Goal: Task Accomplishment & Management: Use online tool/utility

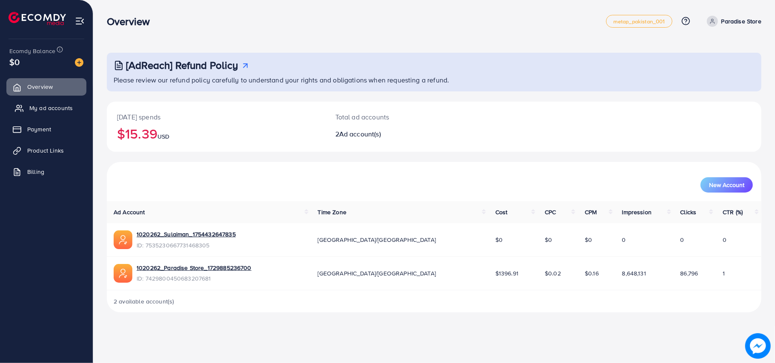
click at [55, 115] on link "My ad accounts" at bounding box center [46, 108] width 80 height 17
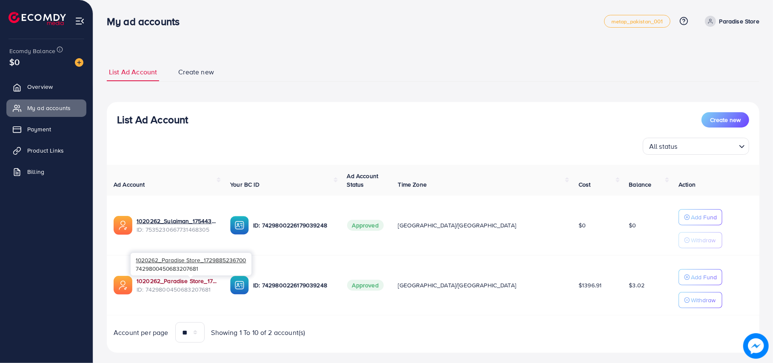
click at [199, 283] on link "1020262_Paradise Store_1729885236700" at bounding box center [177, 281] width 80 height 9
click at [67, 150] on link "Product Links" at bounding box center [46, 150] width 80 height 17
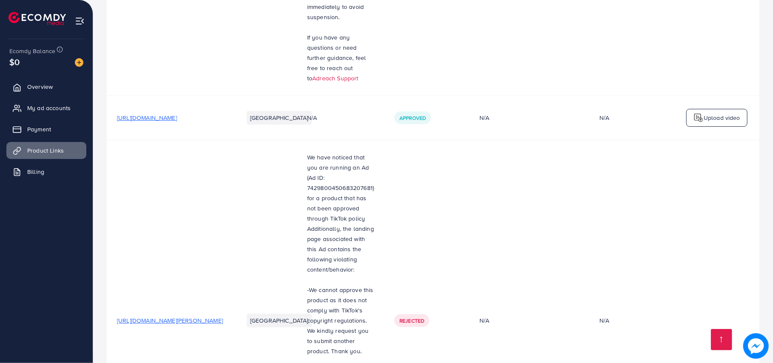
scroll to position [4533, 0]
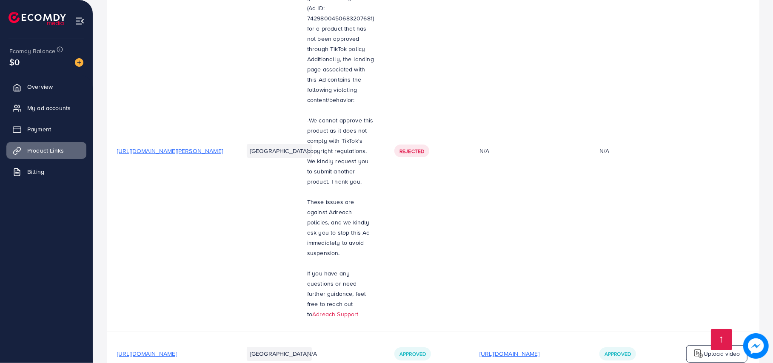
click at [513, 349] on p "[URL][DOMAIN_NAME]" at bounding box center [509, 354] width 60 height 10
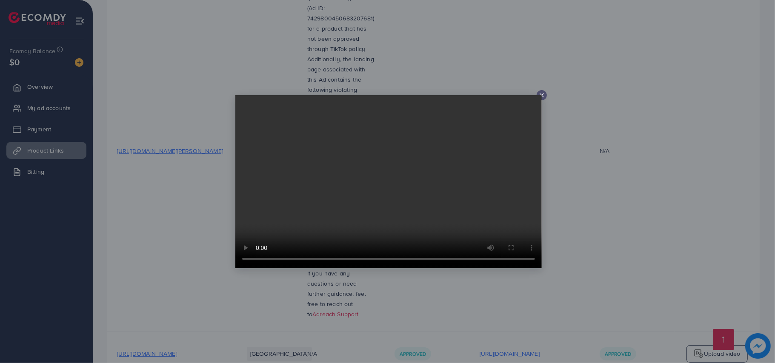
click at [544, 94] on icon at bounding box center [541, 95] width 7 height 7
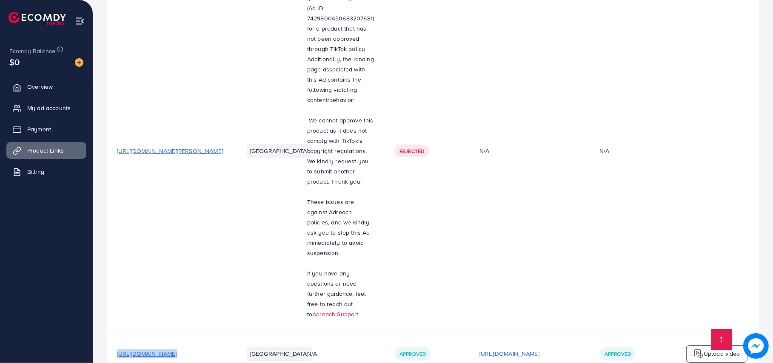
drag, startPoint x: 114, startPoint y: 300, endPoint x: 269, endPoint y: 303, distance: 154.4
click at [269, 332] on tr "[URL][DOMAIN_NAME] Pakistan N/A Approved [URL][DOMAIN_NAME] Approved Upload vid…" at bounding box center [433, 354] width 652 height 45
copy span "[URL][DOMAIN_NAME]"
